Goal: Task Accomplishment & Management: Manage account settings

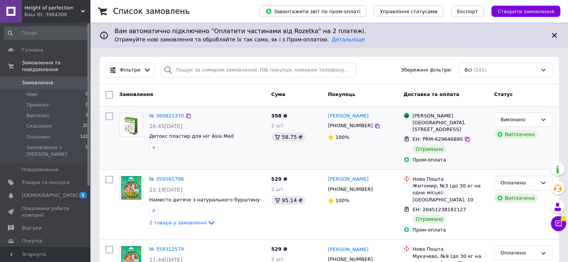
click at [464, 139] on icon at bounding box center [467, 139] width 6 height 6
